Goal: Task Accomplishment & Management: Manage account settings

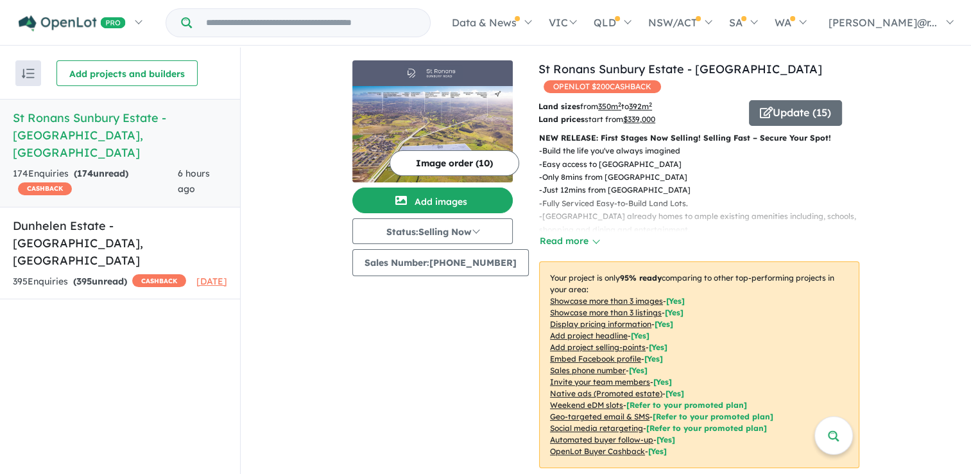
click at [136, 166] on div "174 Enquir ies ( 174 unread) CASHBACK" at bounding box center [95, 181] width 165 height 31
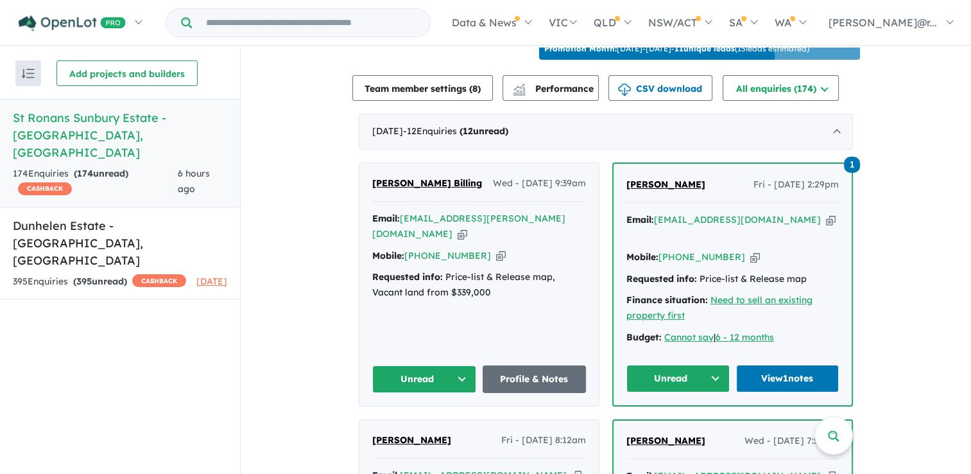
scroll to position [449, 0]
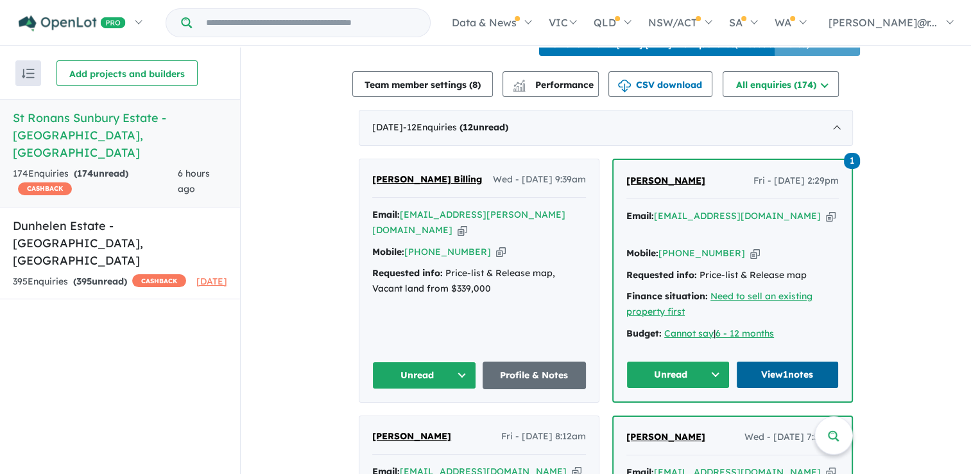
click at [779, 361] on link "View 1 notes" at bounding box center [787, 375] width 103 height 28
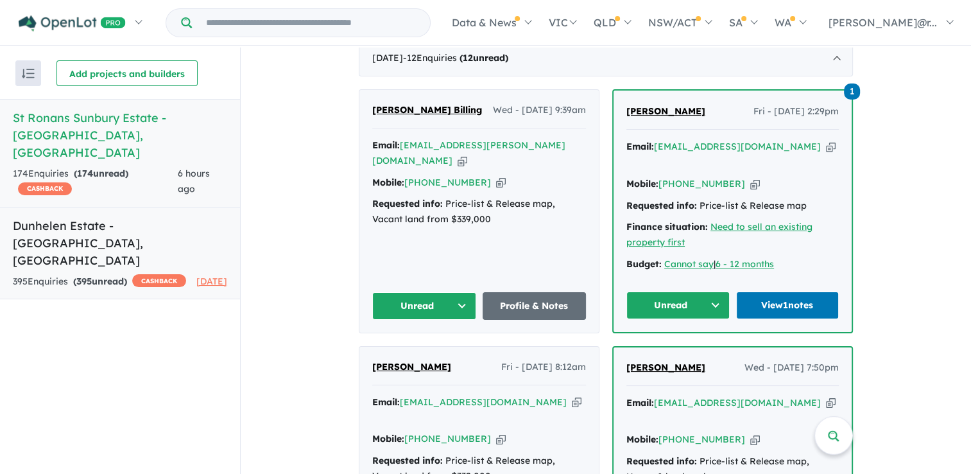
scroll to position [513, 0]
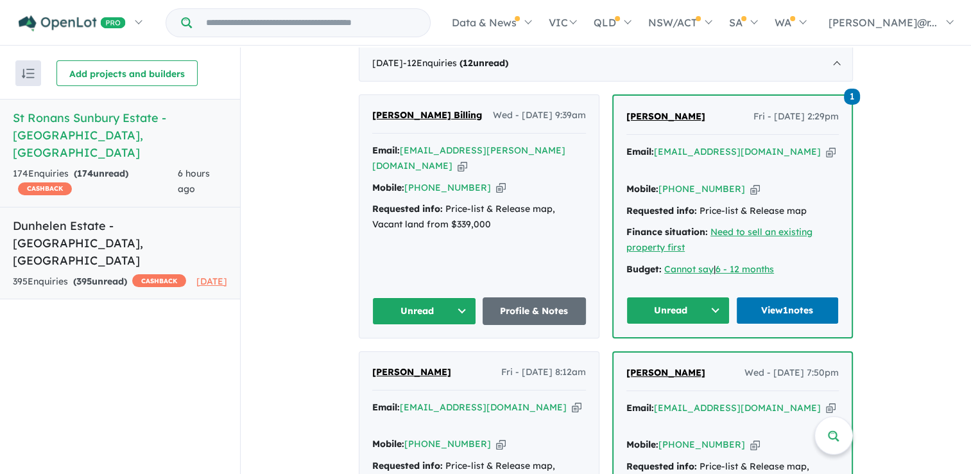
click at [136, 274] on div "395 Enquir ies ( 395 unread) CASHBACK" at bounding box center [99, 281] width 173 height 15
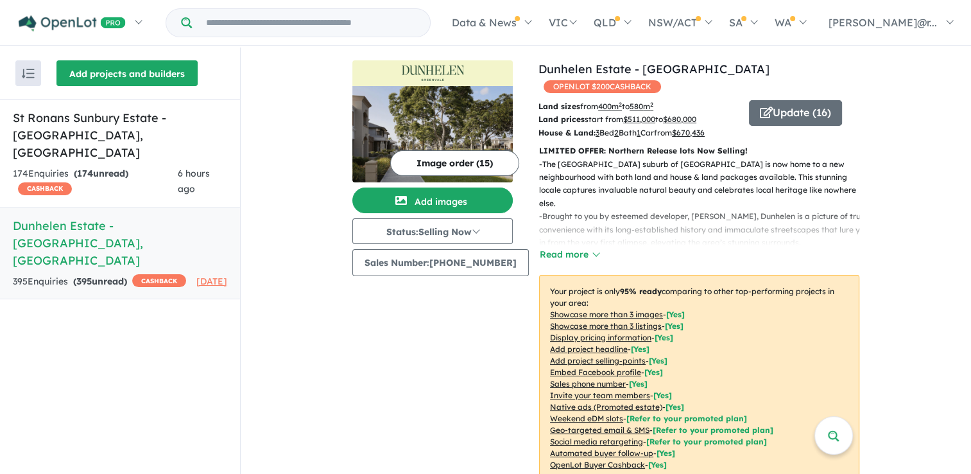
click at [118, 74] on button "Add projects and builders" at bounding box center [126, 73] width 141 height 26
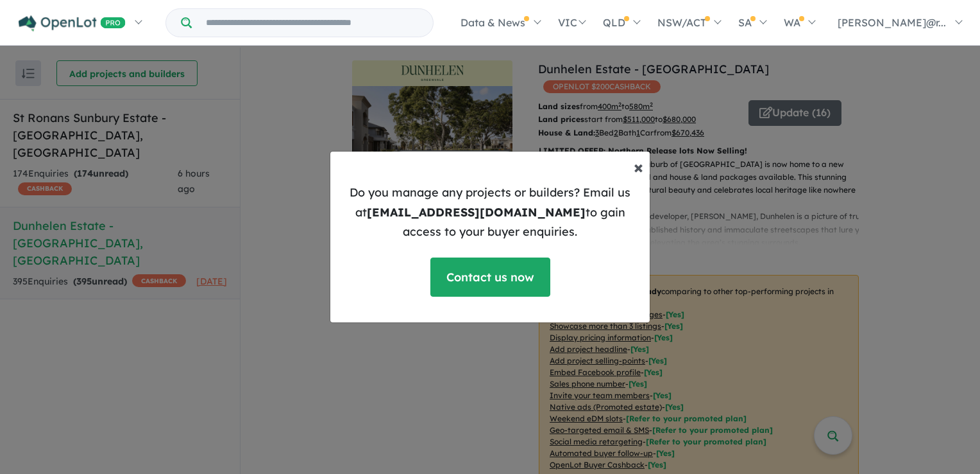
click at [639, 164] on span "×" at bounding box center [639, 166] width 10 height 22
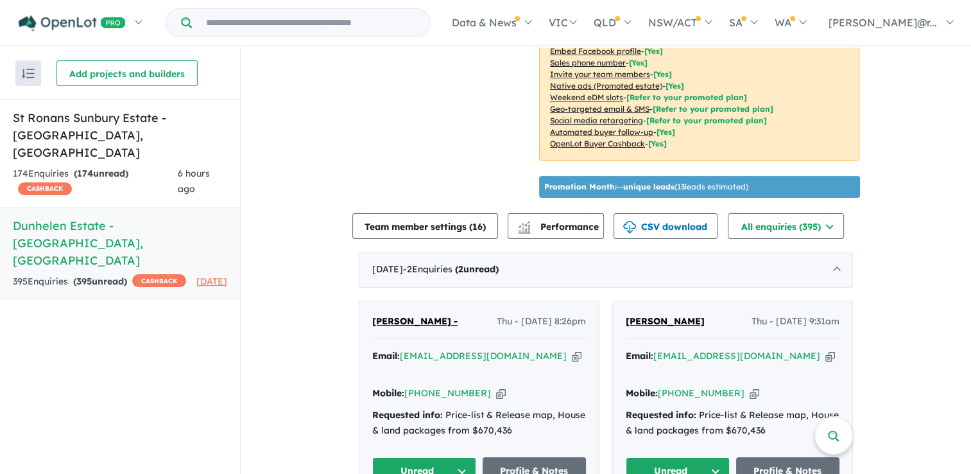
scroll to position [578, 0]
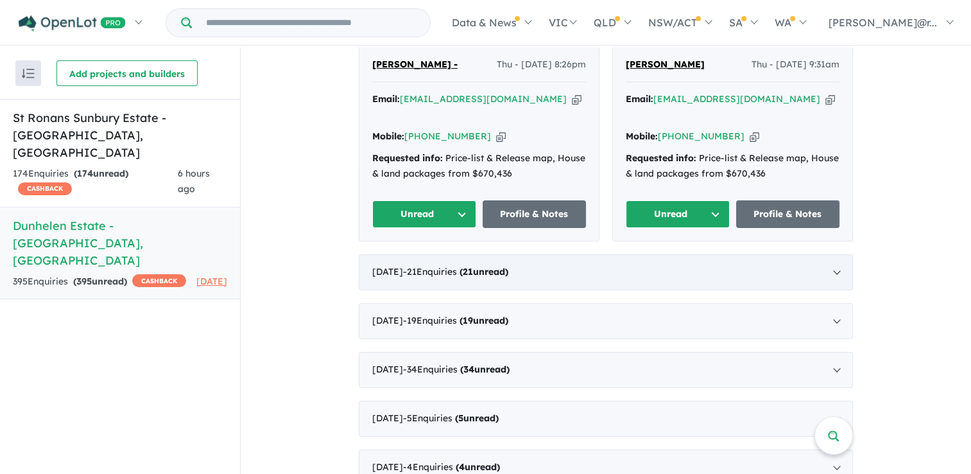
click at [486, 254] on div "[DATE] - 21 Enquir ies ( 21 unread)" at bounding box center [606, 272] width 494 height 36
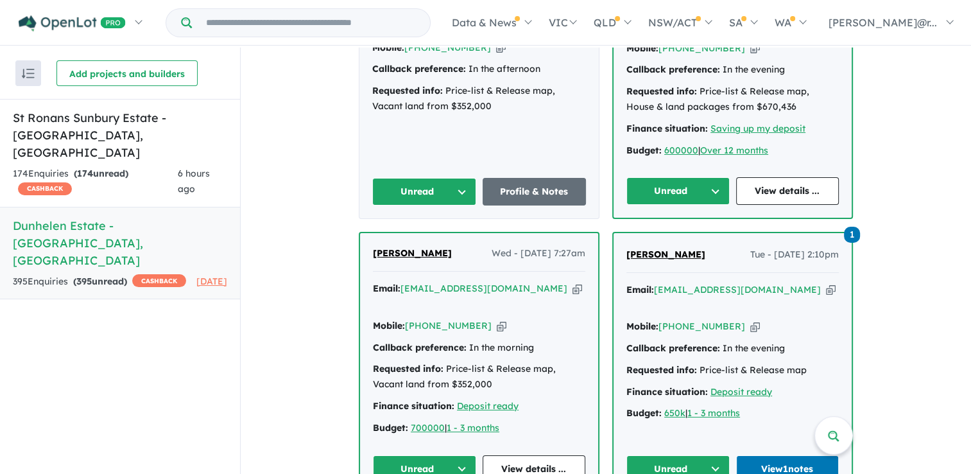
scroll to position [1527, 0]
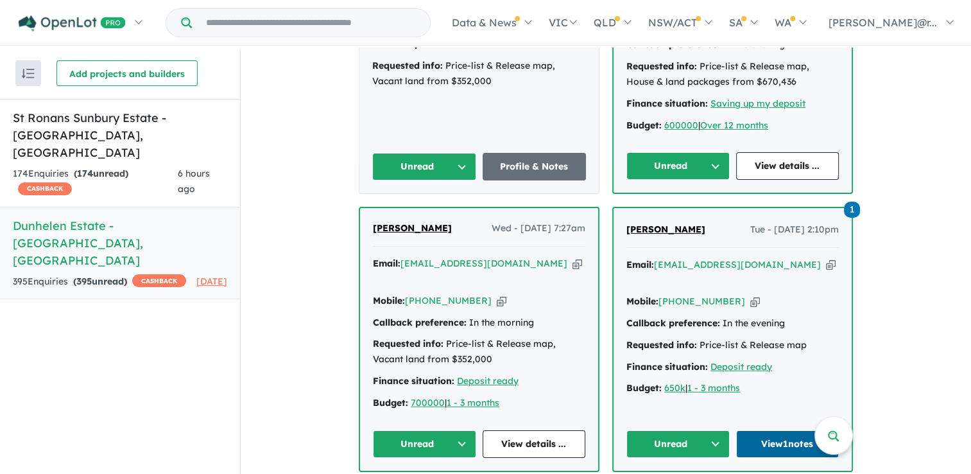
click at [780, 430] on link "View 1 notes" at bounding box center [787, 444] width 103 height 28
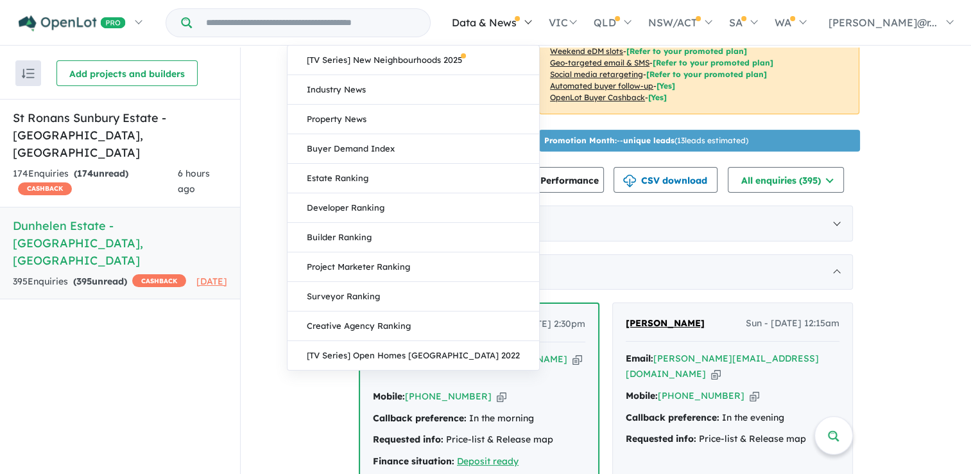
scroll to position [116, 0]
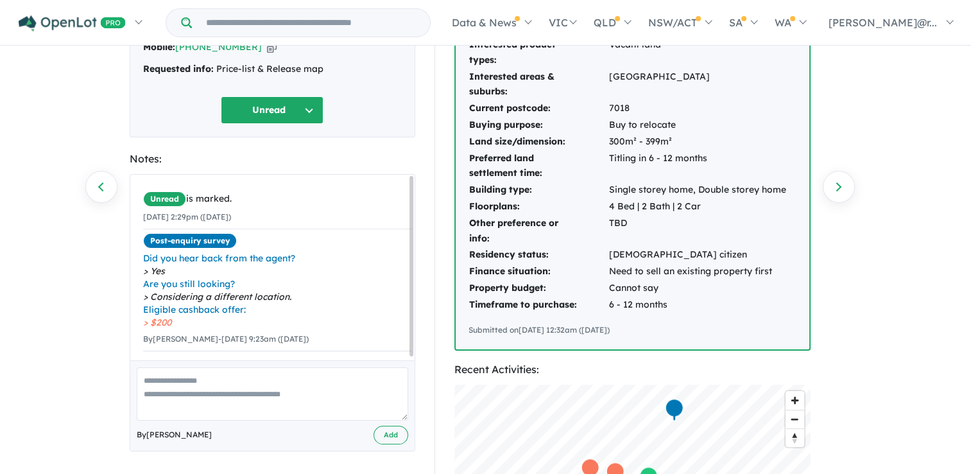
scroll to position [193, 0]
